Goal: Information Seeking & Learning: Learn about a topic

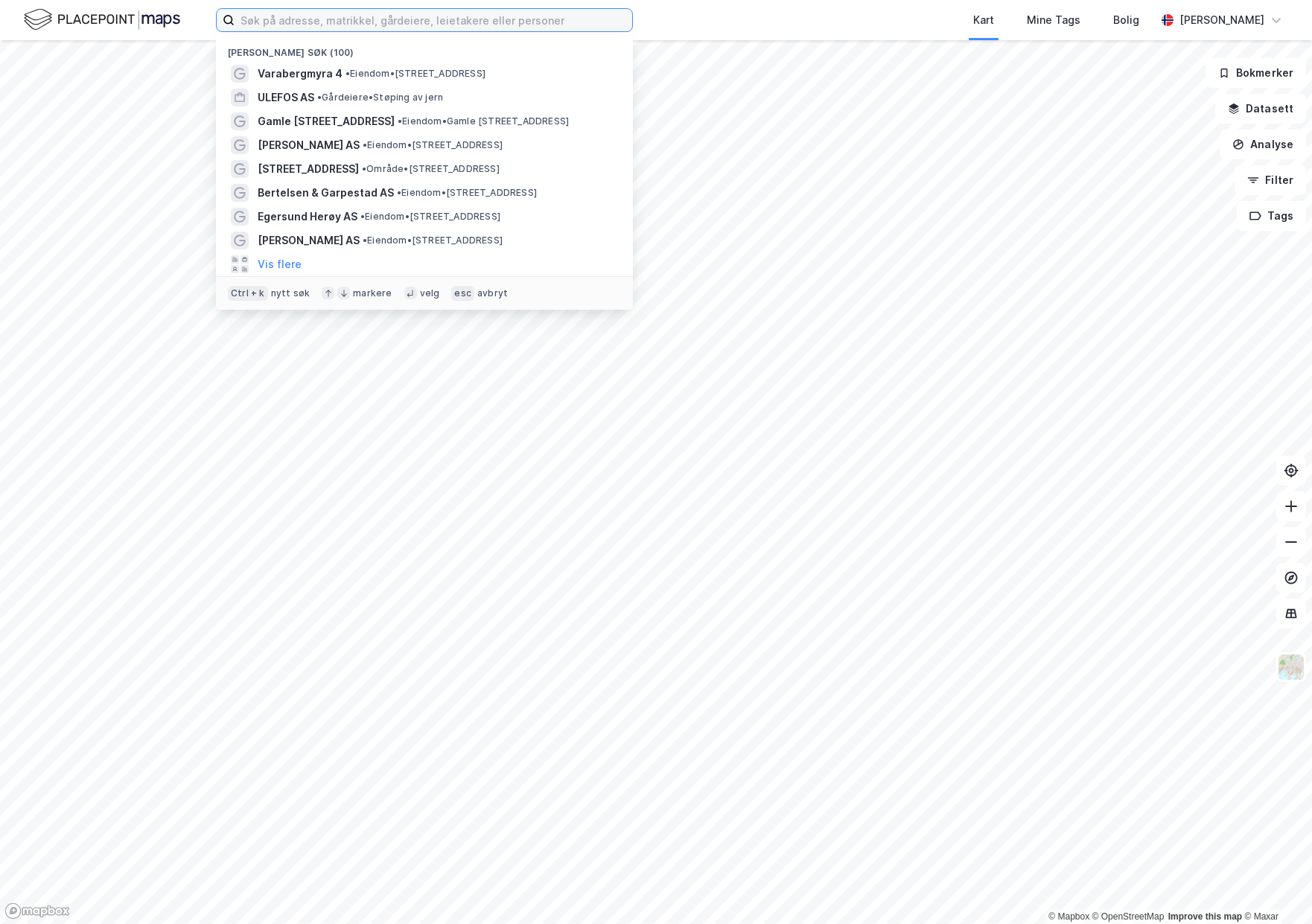
click at [448, 18] on input at bounding box center [433, 20] width 398 height 22
paste input "AAS MEK VERKSTED AS"
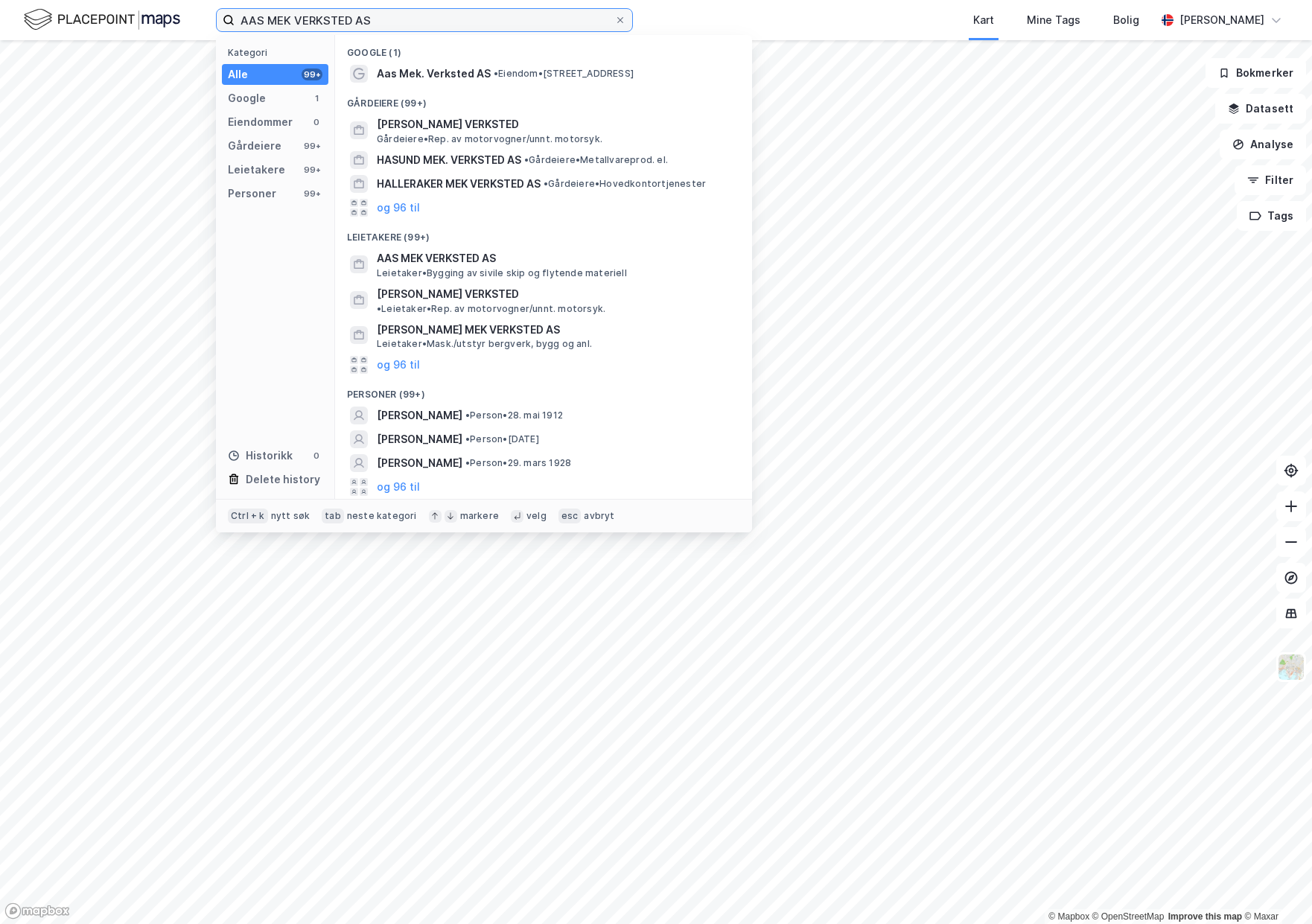
type input "AAS MEK VERKSTED AS"
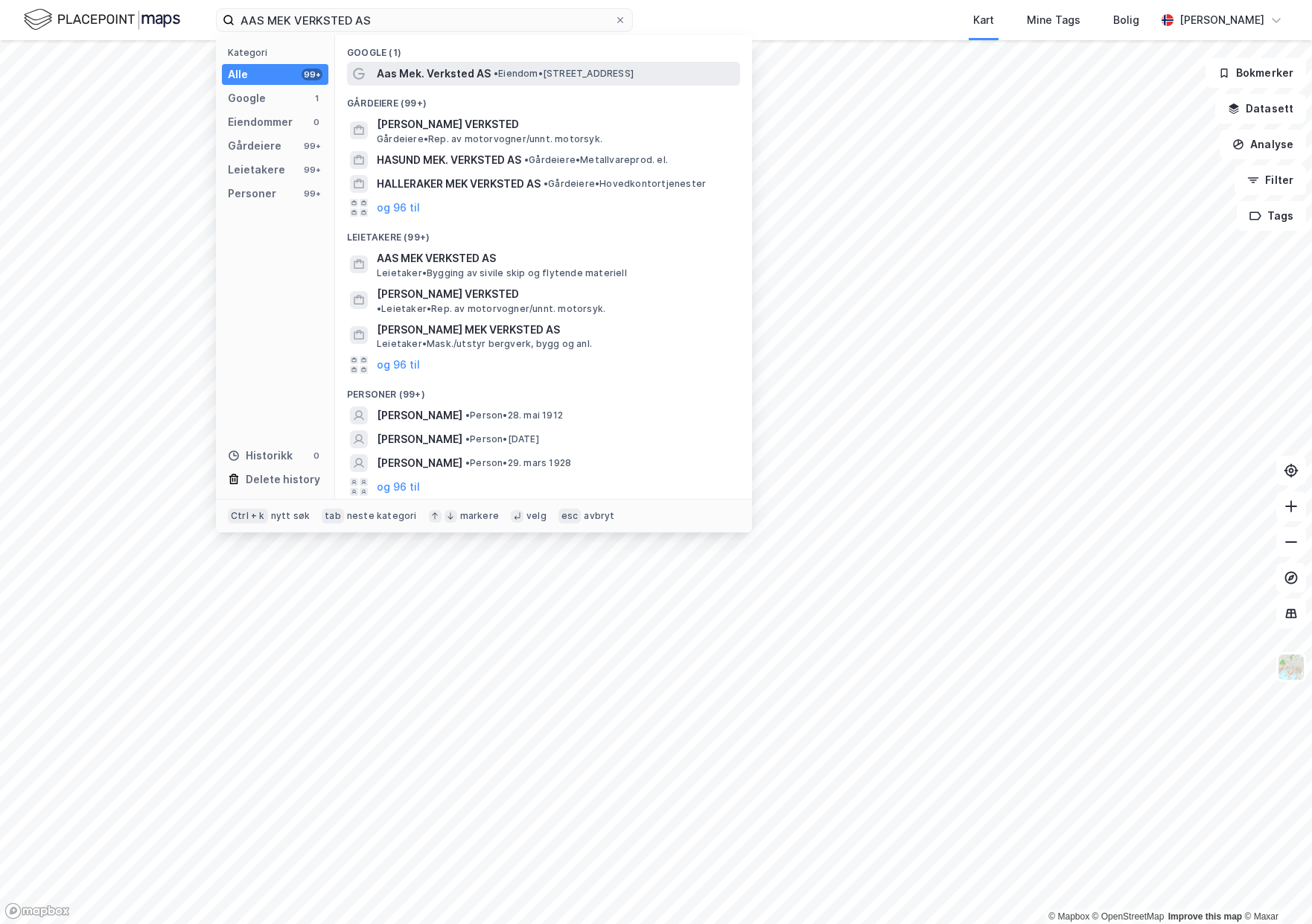
click at [459, 70] on span "Aas Mek. Verksted AS" at bounding box center [434, 73] width 114 height 18
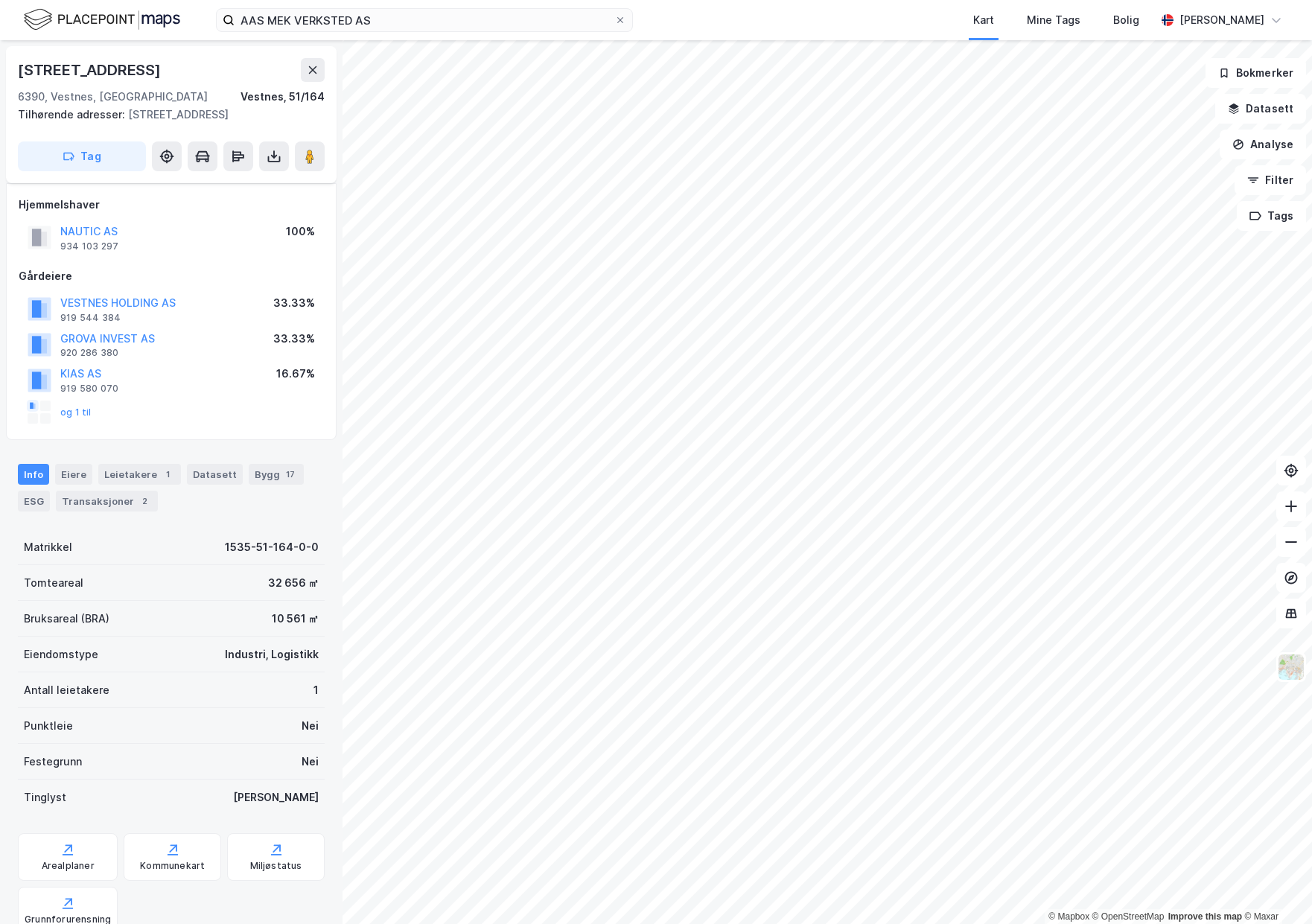
scroll to position [149, 0]
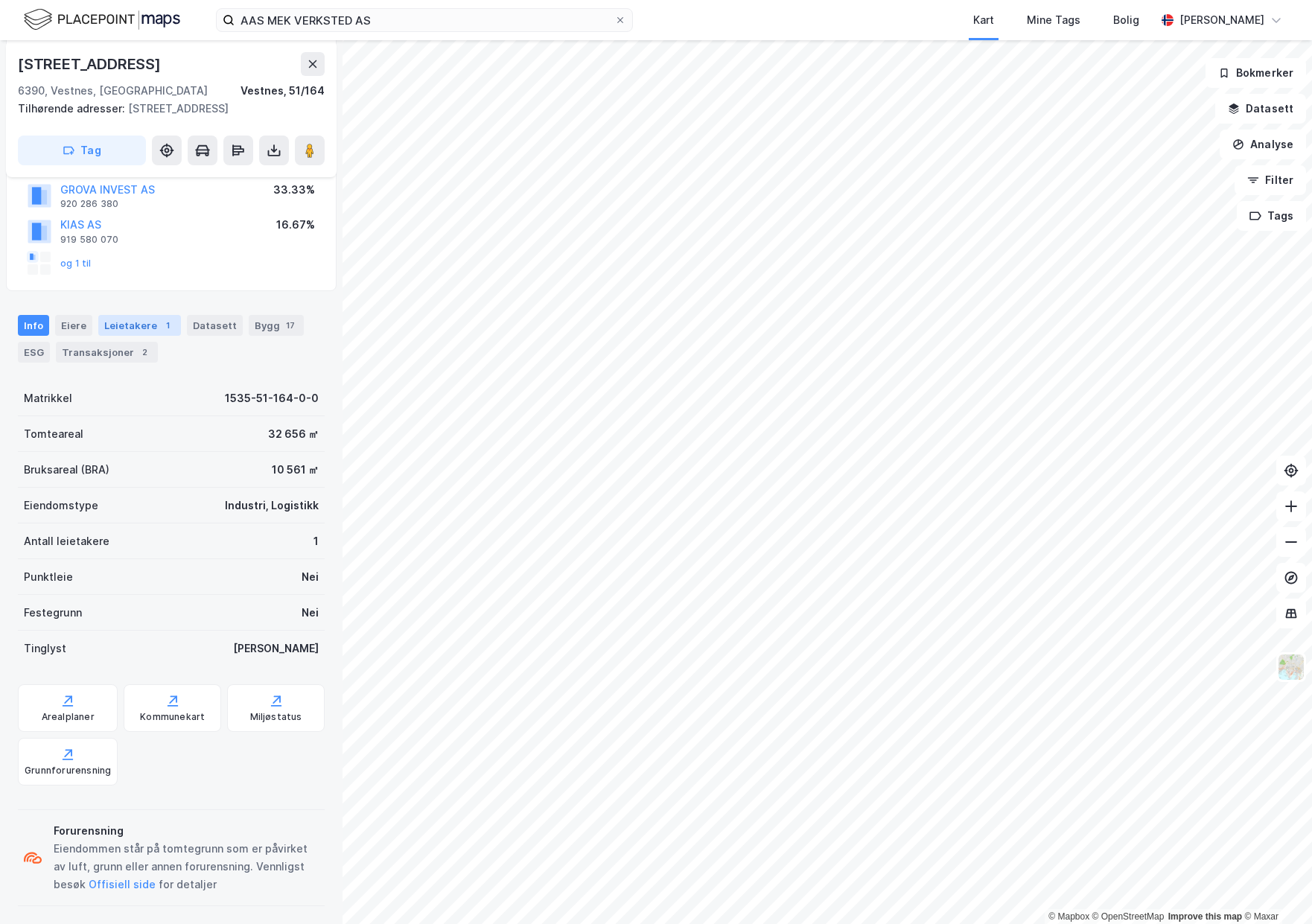
click at [116, 329] on div "Leietakere 1" at bounding box center [140, 325] width 82 height 21
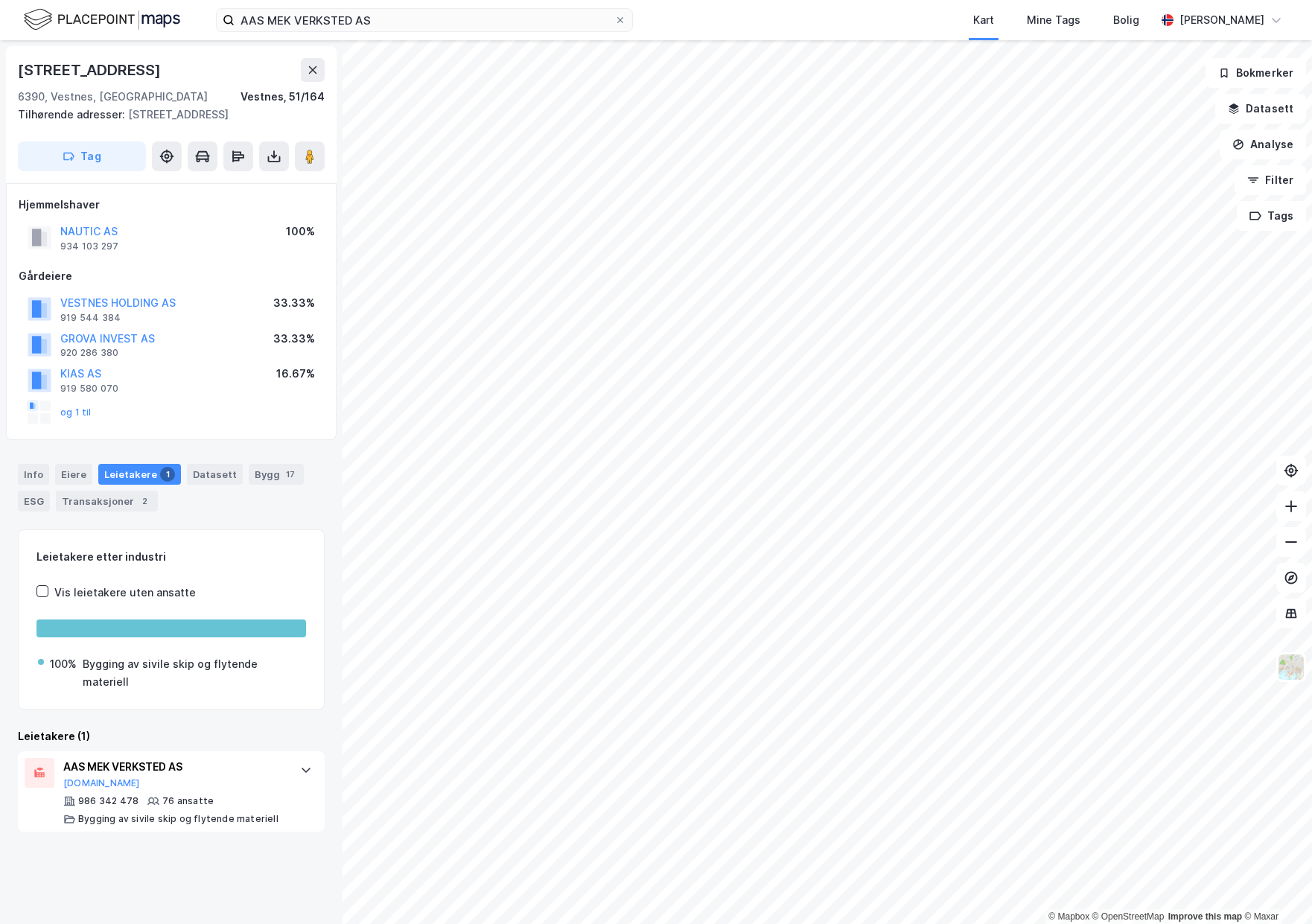
click at [82, 418] on div "og 1 til" at bounding box center [59, 412] width 64 height 24
click at [0, 0] on button "og 1 til" at bounding box center [0, 0] width 0 height 0
click at [32, 498] on div "ESG" at bounding box center [34, 501] width 32 height 21
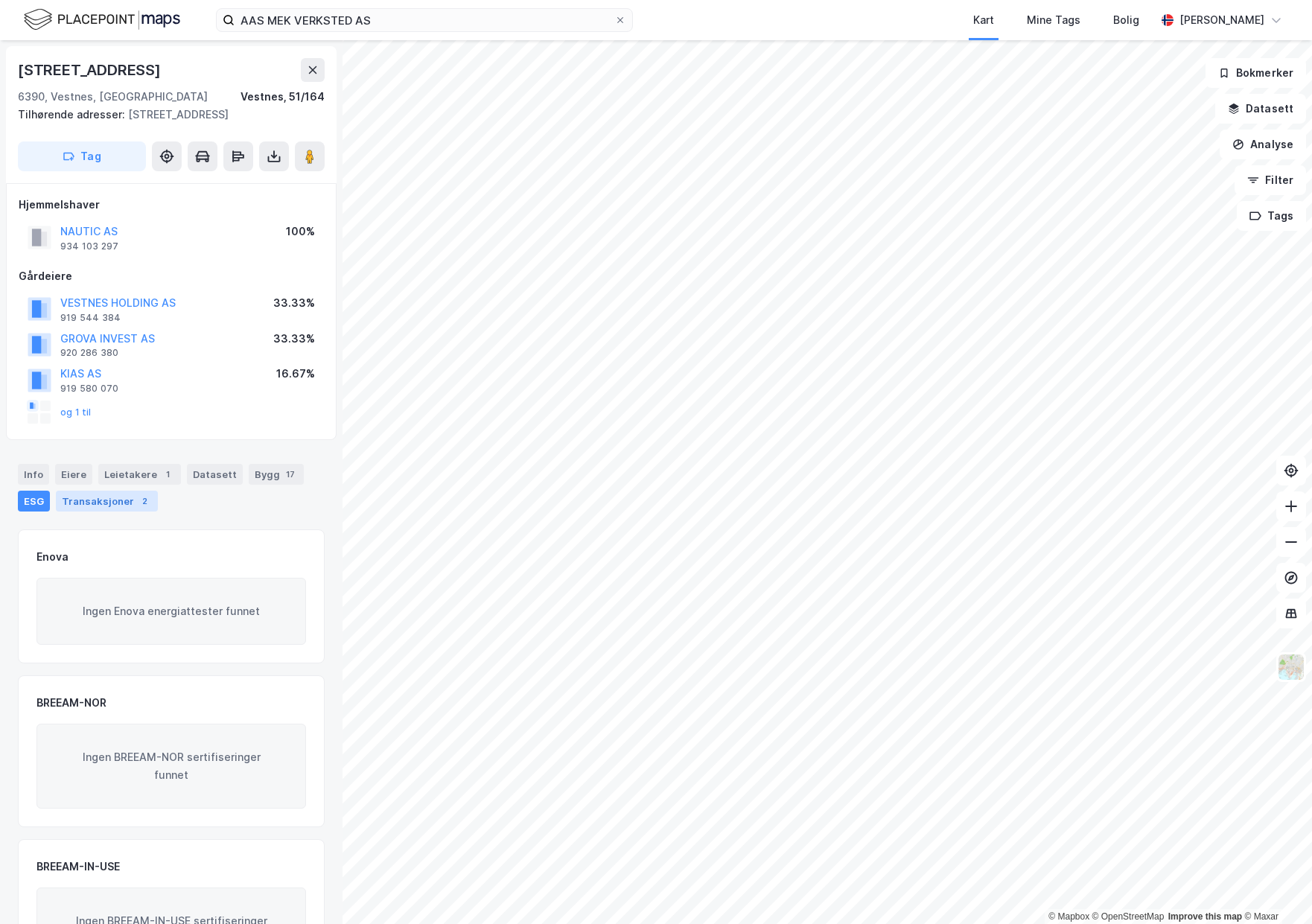
click at [68, 498] on div "Transaksjoner 2" at bounding box center [106, 501] width 102 height 21
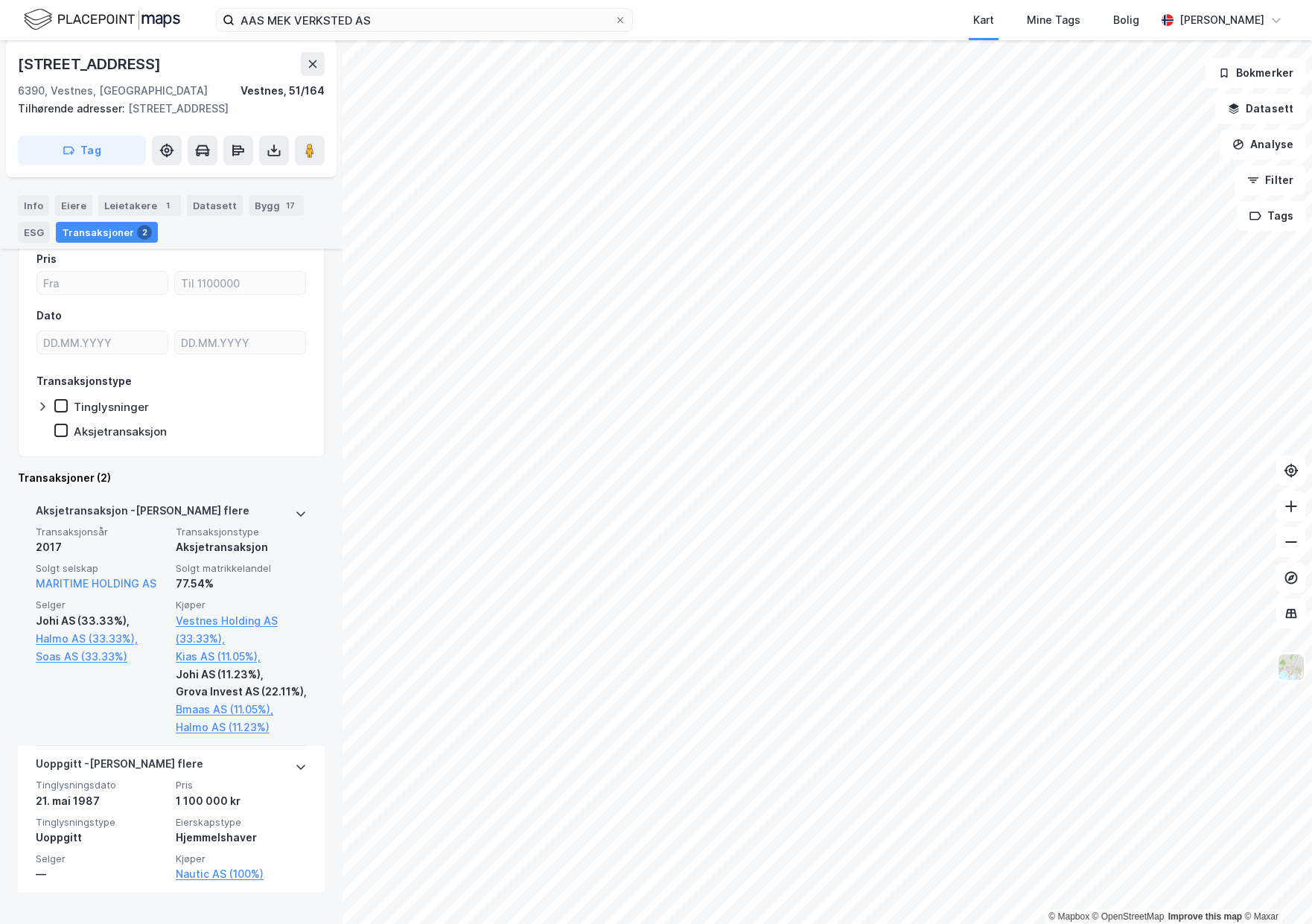
scroll to position [302, 0]
